Goal: Communication & Community: Answer question/provide support

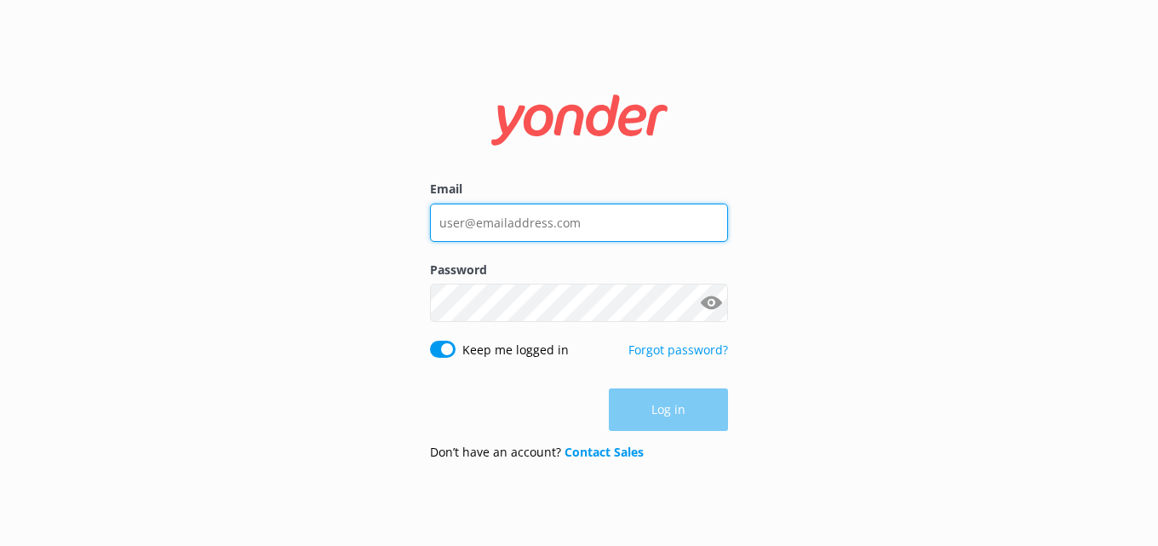
type input "[PERSON_NAME][EMAIL_ADDRESS][PERSON_NAME][DOMAIN_NAME]"
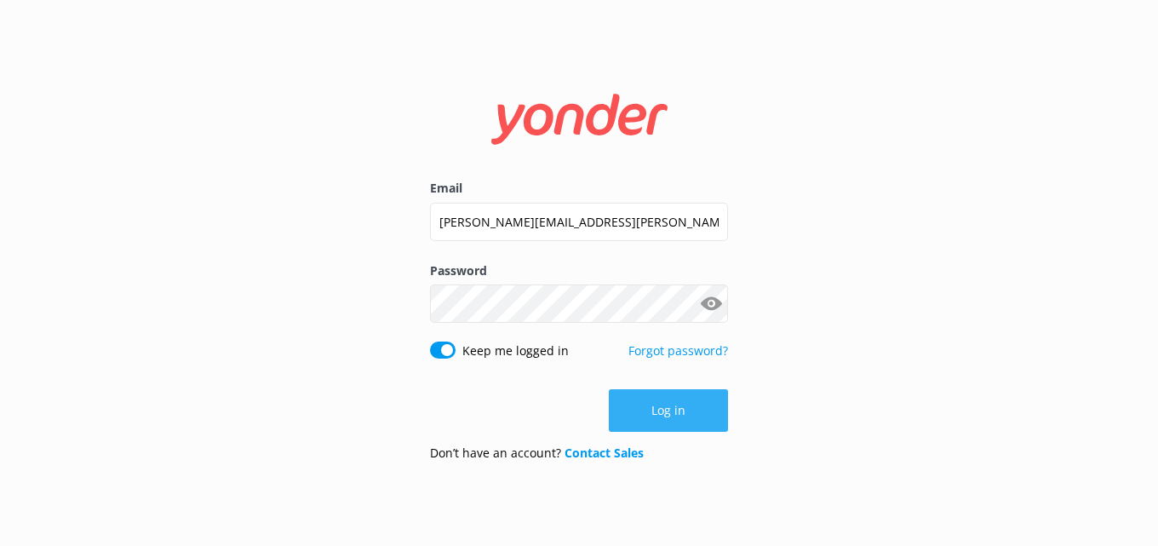
click at [668, 407] on div "Log in" at bounding box center [579, 410] width 298 height 43
click at [668, 407] on button "Log in" at bounding box center [668, 410] width 119 height 43
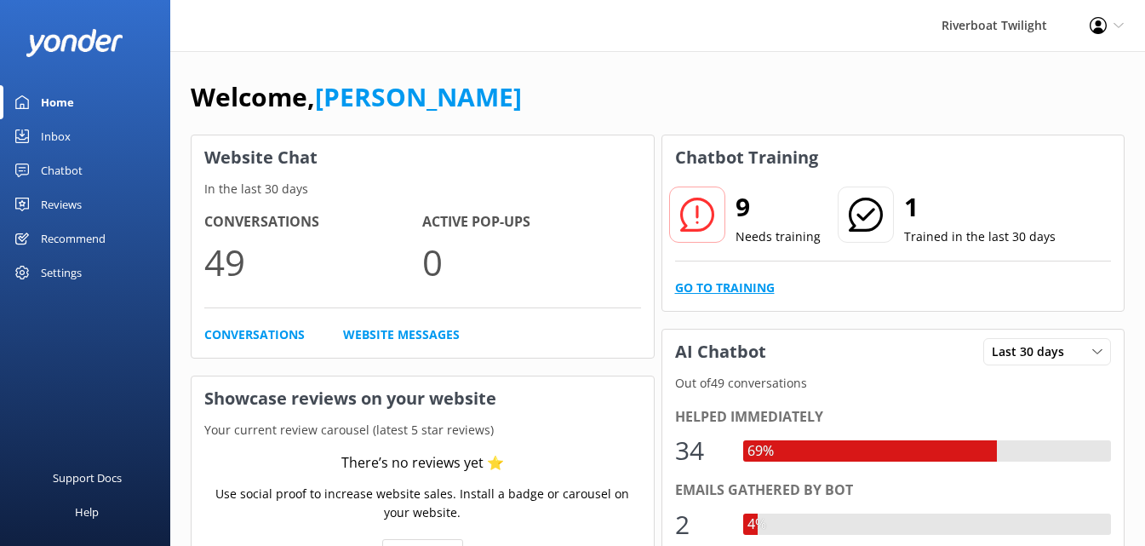
click at [733, 281] on link "Go to Training" at bounding box center [725, 287] width 100 height 19
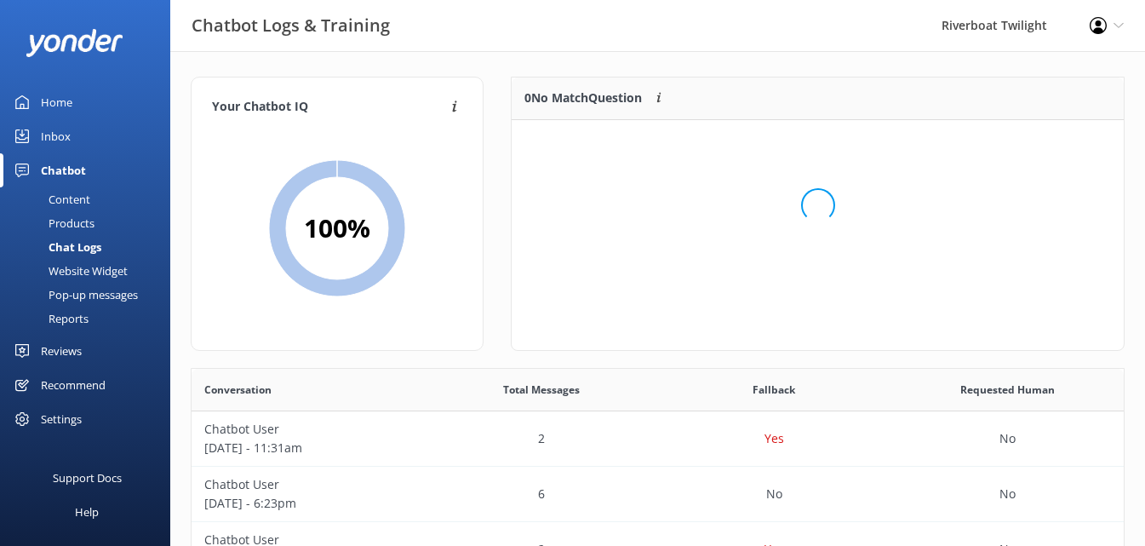
scroll to position [201, 599]
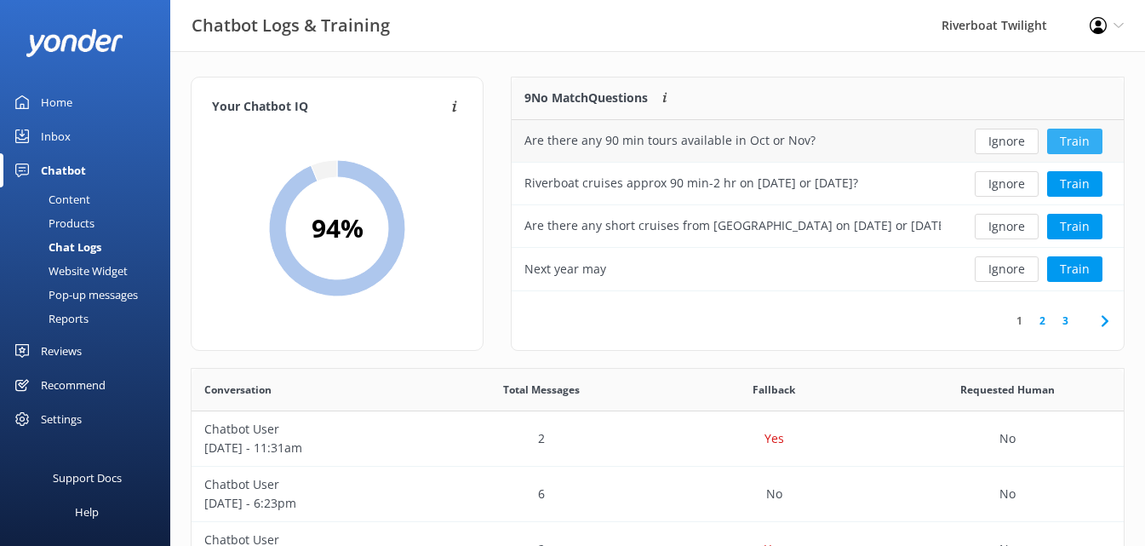
click at [1073, 136] on button "Train" at bounding box center [1074, 142] width 55 height 26
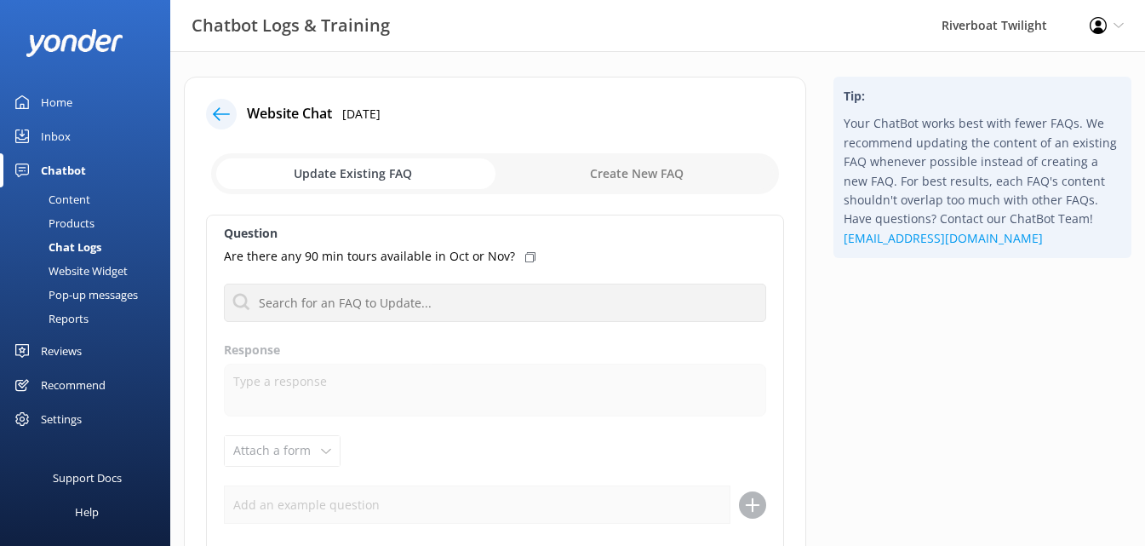
click at [600, 175] on input "checkbox" at bounding box center [495, 173] width 568 height 41
checkbox input "true"
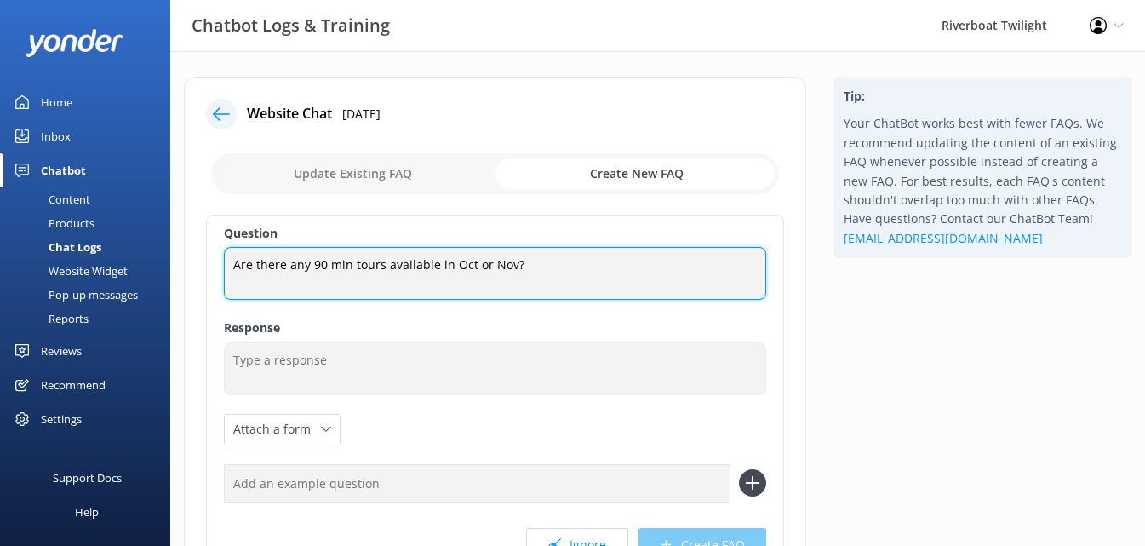
click at [528, 263] on textarea "Are there any 90 min tours available in Oct or Nov?" at bounding box center [495, 273] width 542 height 53
type textarea "A"
type textarea "When are your 90 min cruises available?"
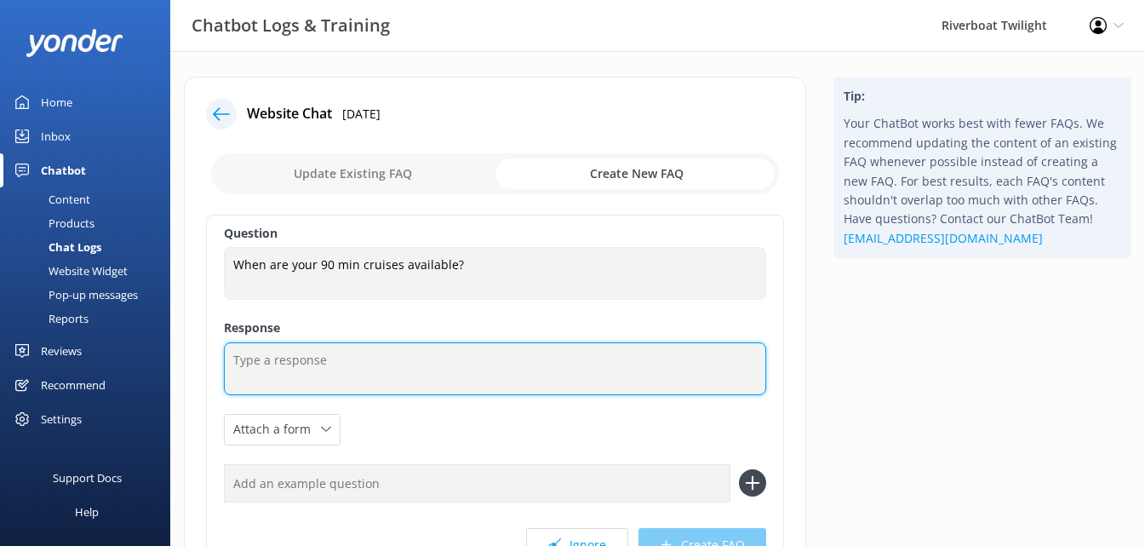
click at [272, 362] on textarea at bounding box center [495, 368] width 542 height 53
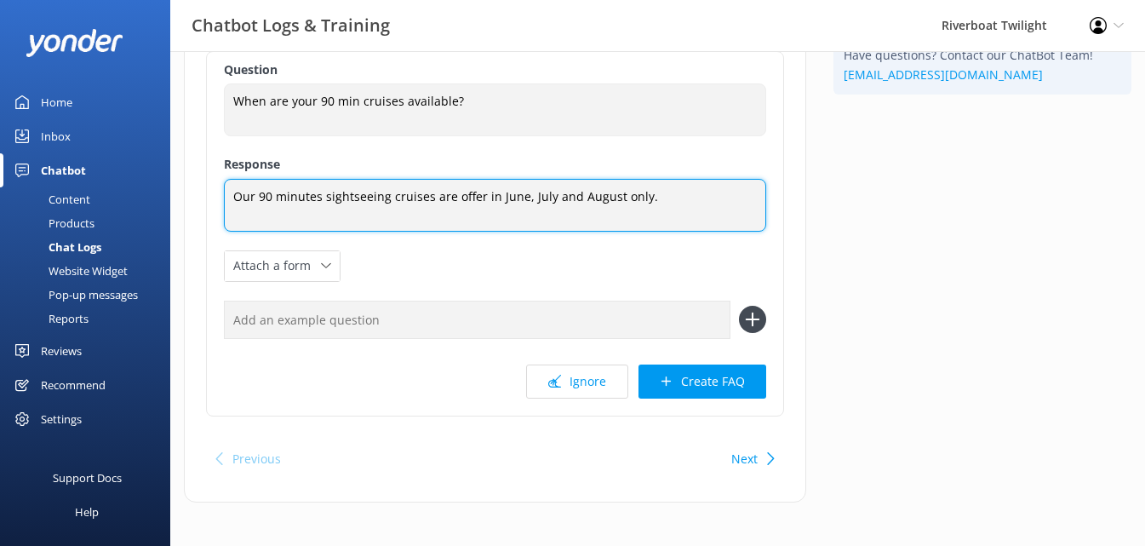
scroll to position [171, 0]
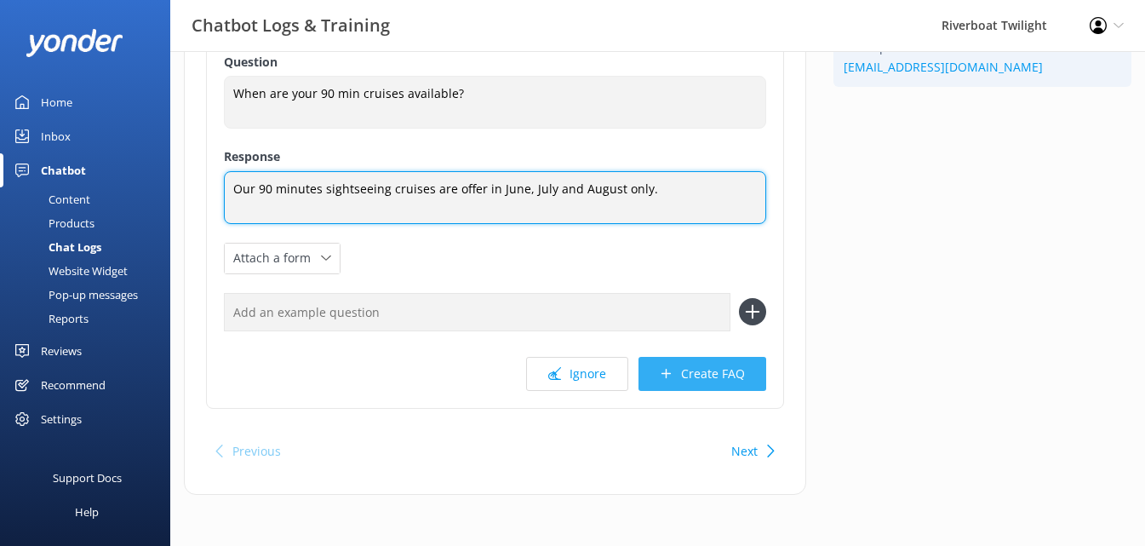
type textarea "Our 90 minutes sightseeing cruises are offer in June, July and August only."
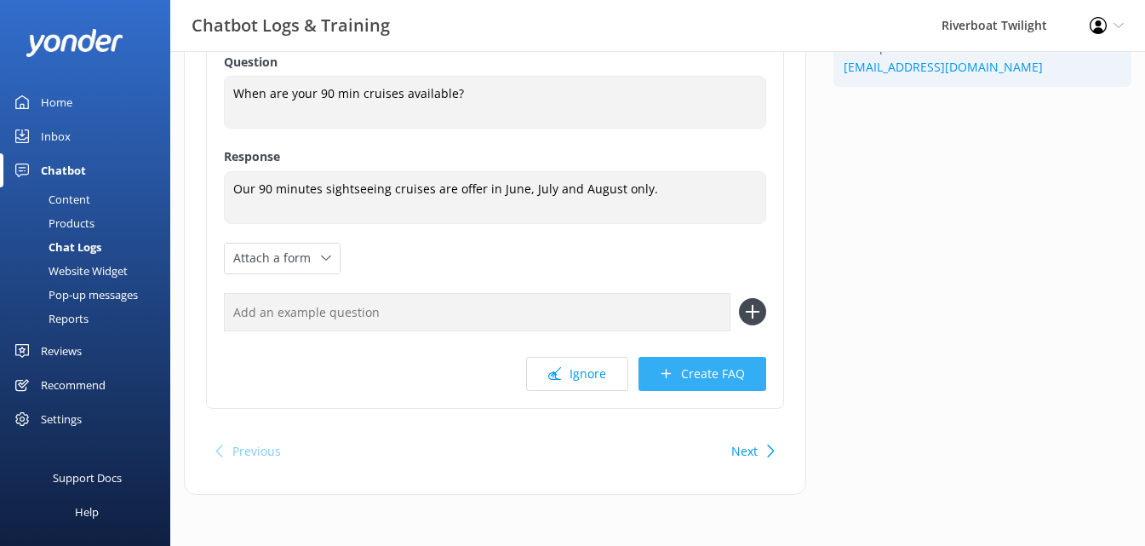
click at [718, 370] on button "Create FAQ" at bounding box center [703, 374] width 128 height 34
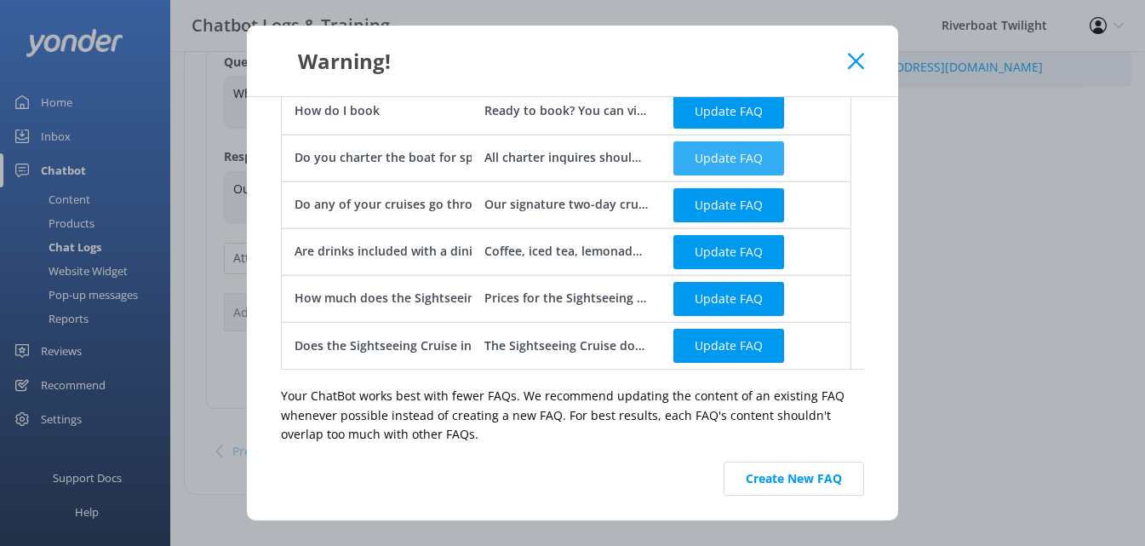
scroll to position [855, 0]
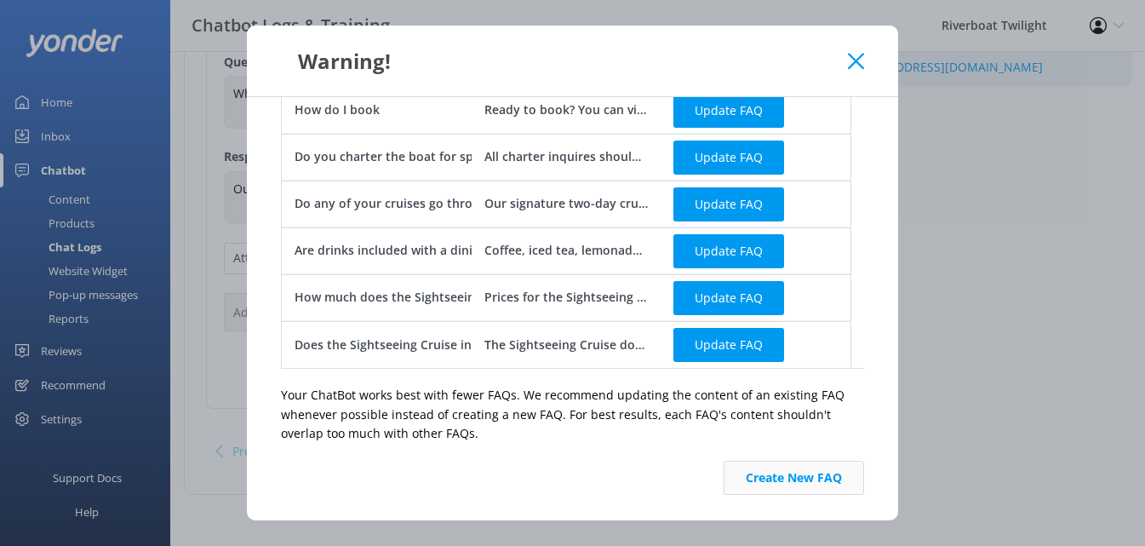
click at [759, 475] on button "Create New FAQ" at bounding box center [794, 478] width 140 height 34
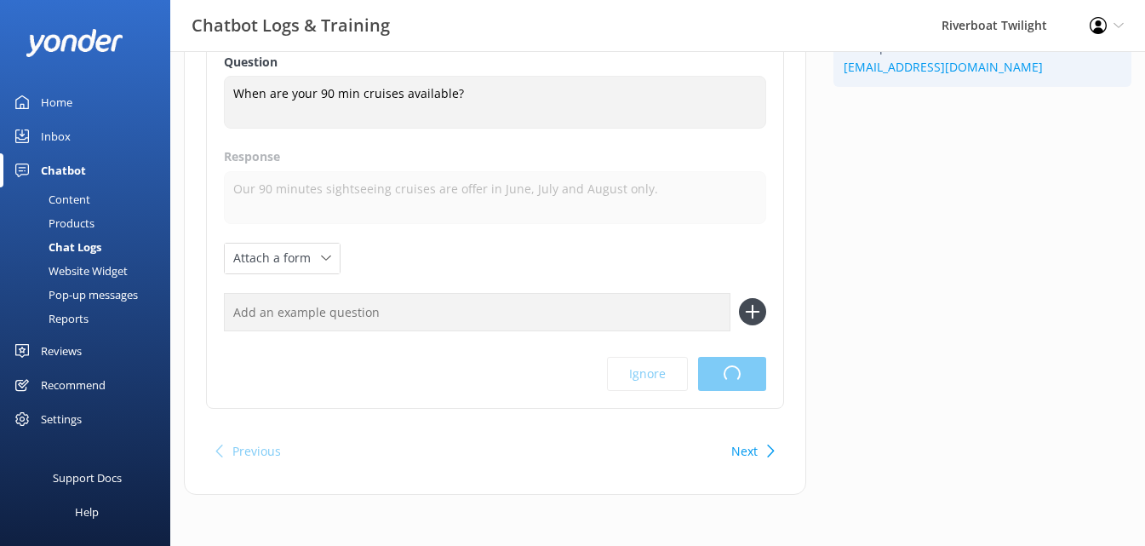
scroll to position [0, 0]
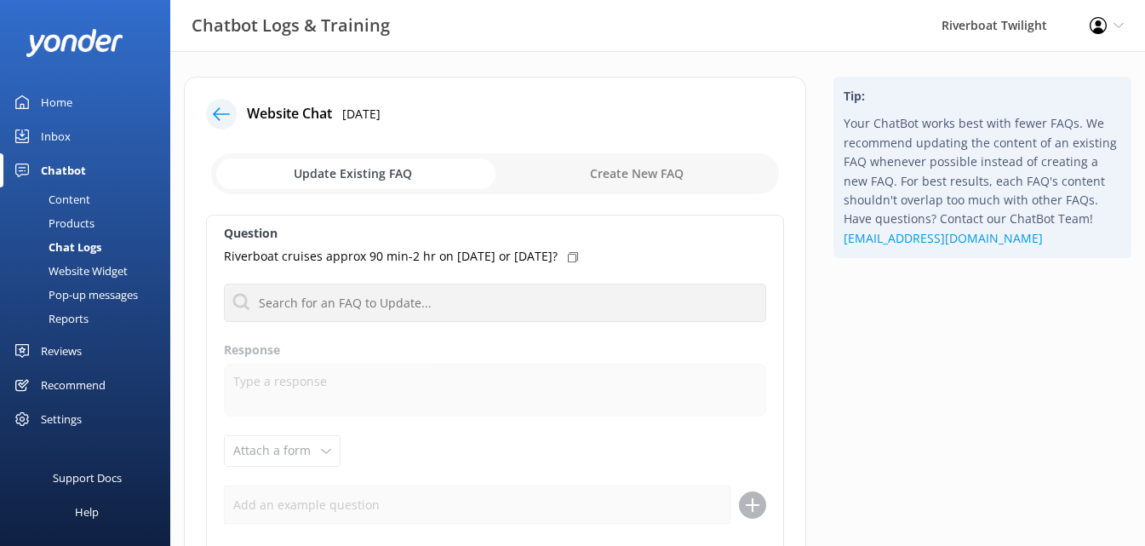
click at [60, 100] on div "Home" at bounding box center [57, 102] width 32 height 34
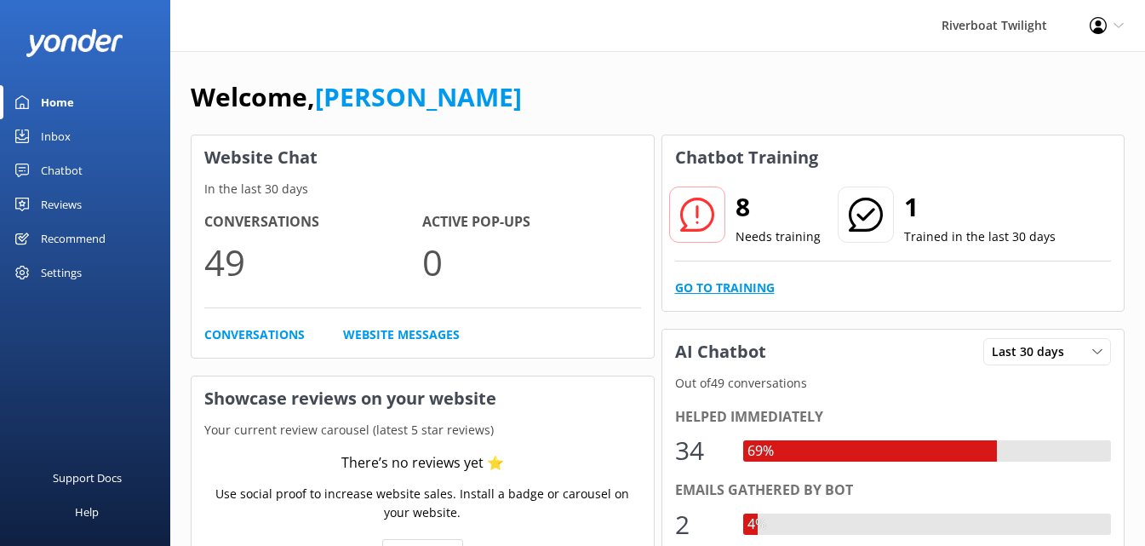
click at [720, 284] on link "Go to Training" at bounding box center [725, 287] width 100 height 19
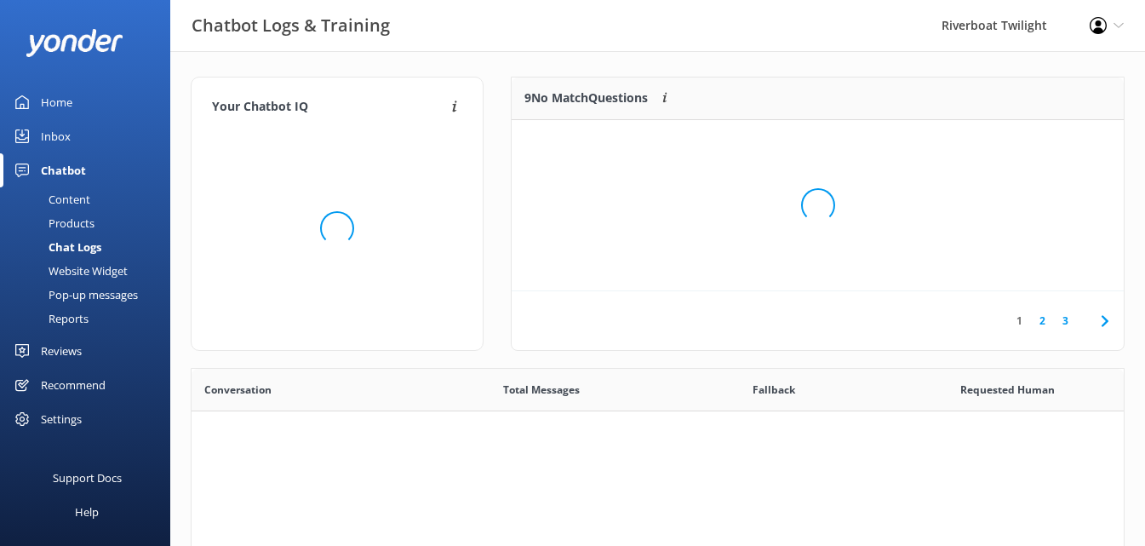
scroll to position [584, 920]
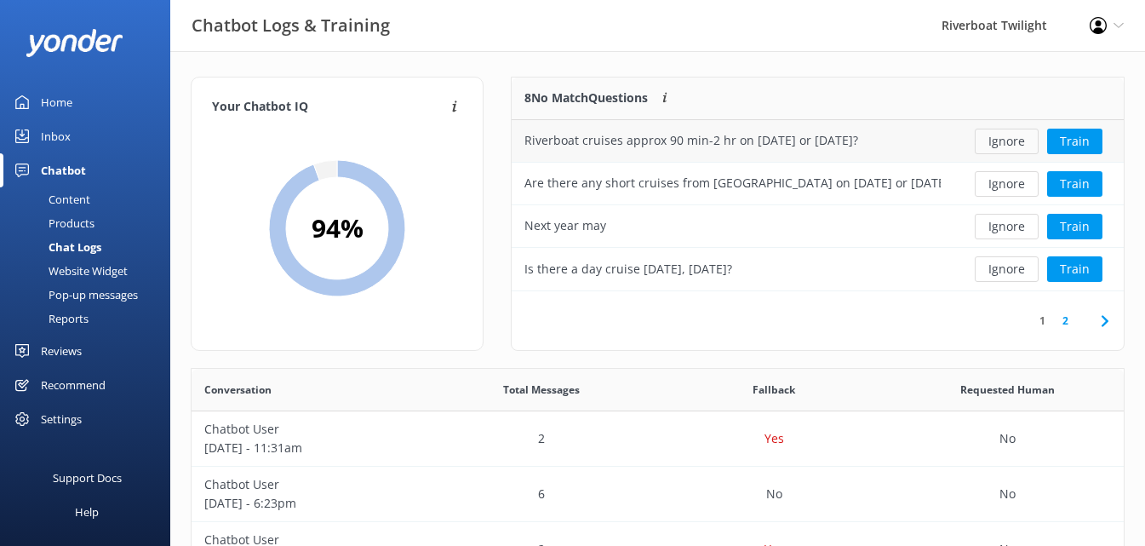
click at [1002, 139] on button "Ignore" at bounding box center [1007, 142] width 64 height 26
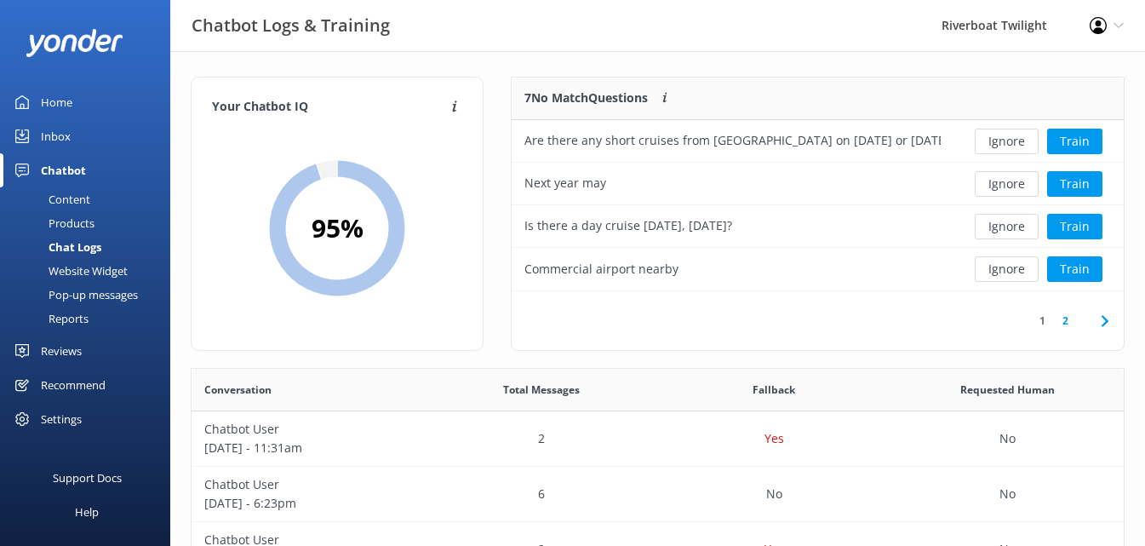
click at [1002, 139] on button "Ignore" at bounding box center [1007, 142] width 64 height 26
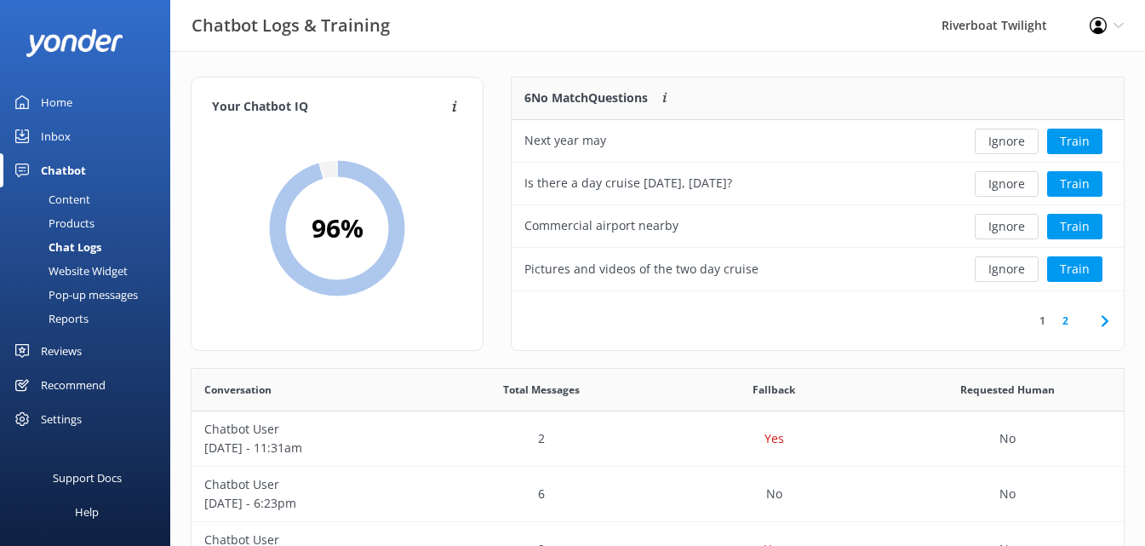
click at [1002, 139] on button "Ignore" at bounding box center [1007, 142] width 64 height 26
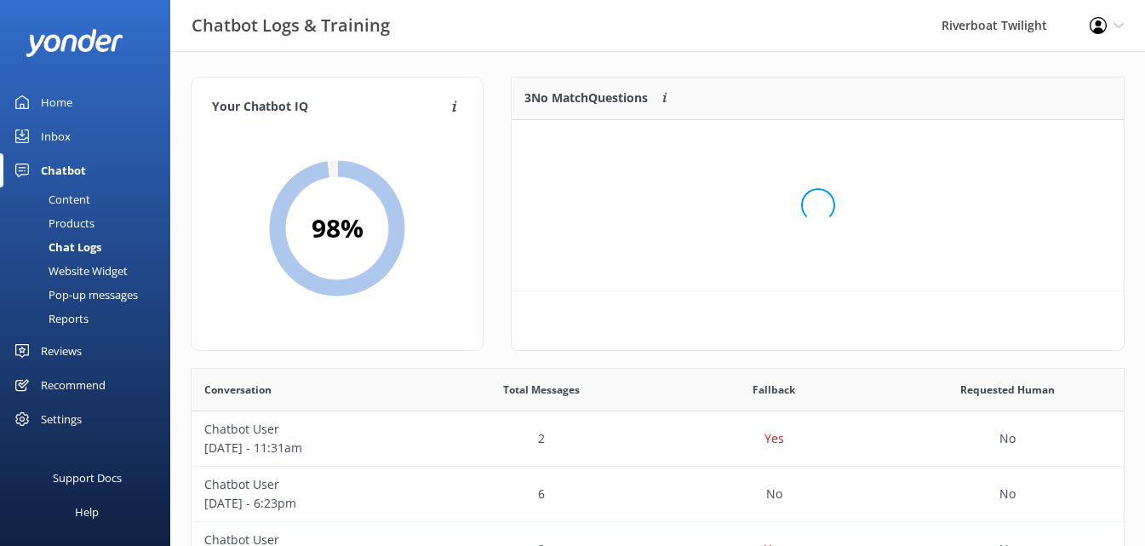
scroll to position [158, 599]
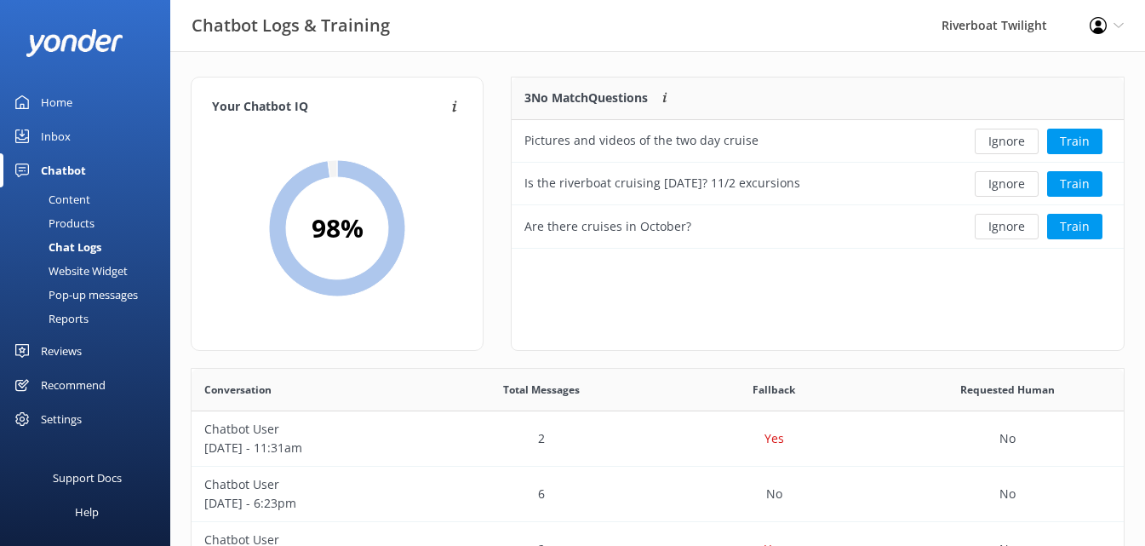
click at [1002, 139] on button "Ignore" at bounding box center [1007, 142] width 64 height 26
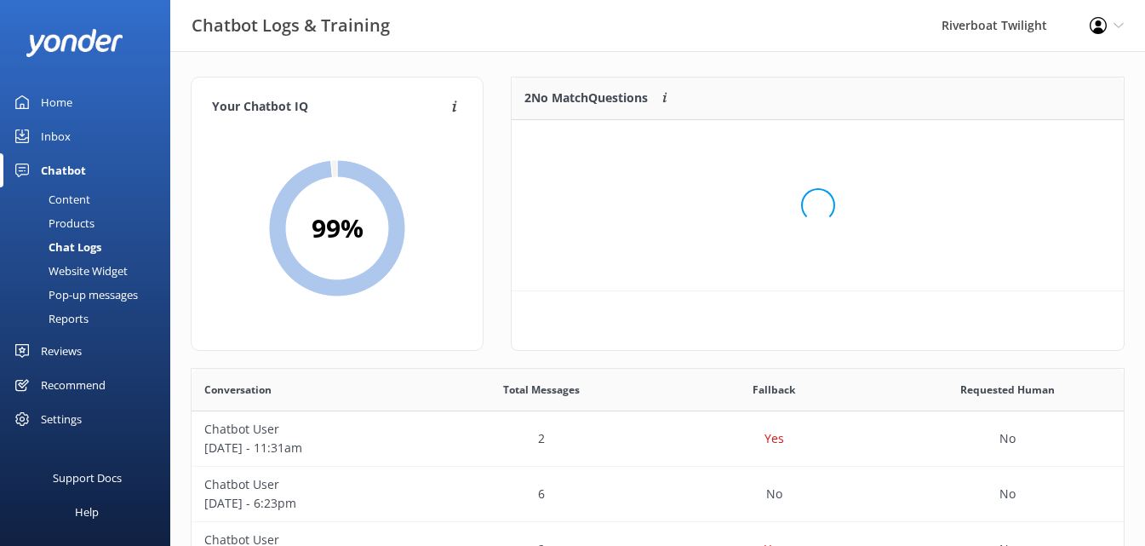
scroll to position [116, 599]
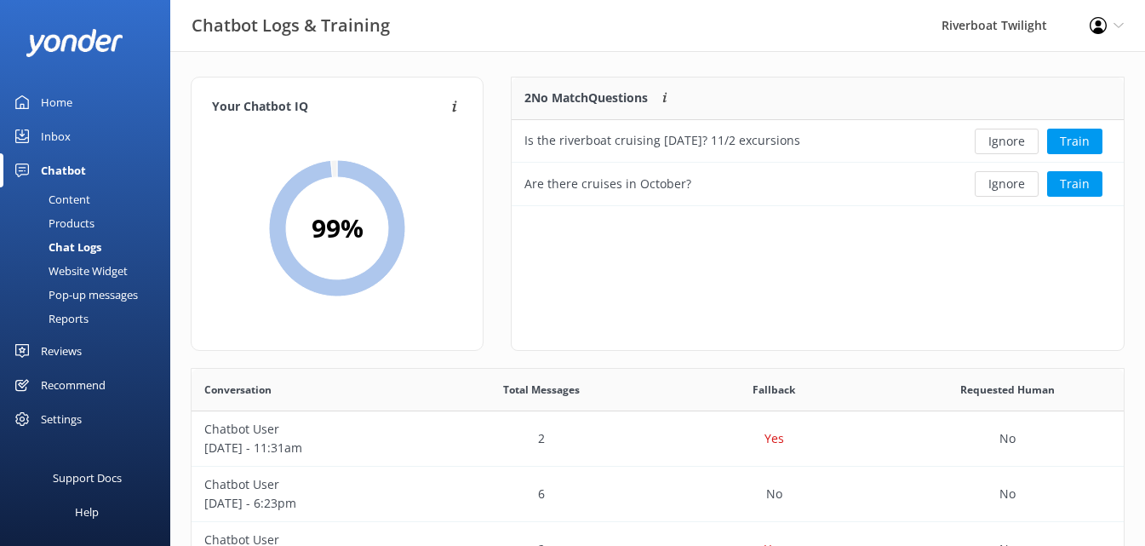
click at [1002, 139] on button "Ignore" at bounding box center [1007, 142] width 64 height 26
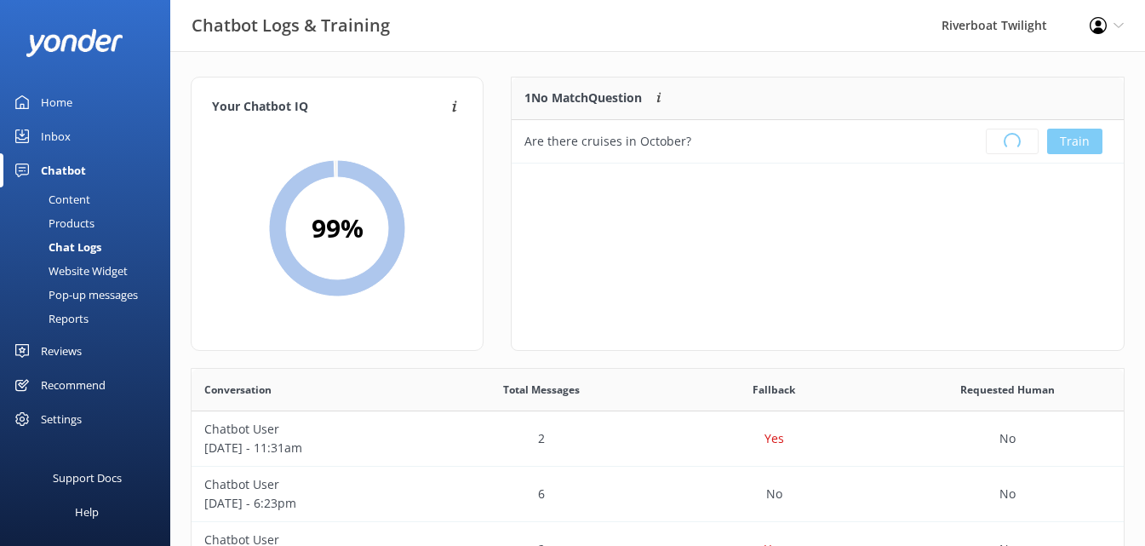
scroll to position [200, 599]
